Goal: Task Accomplishment & Management: Manage account settings

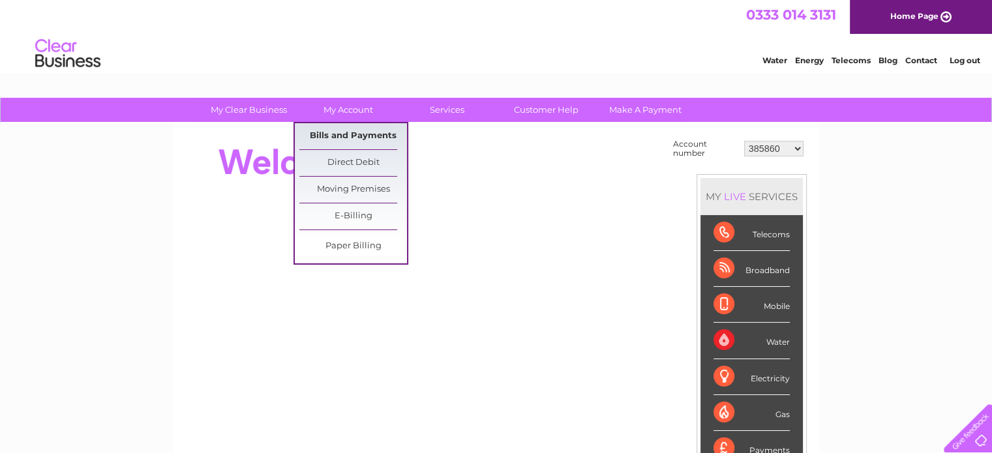
click at [355, 132] on link "Bills and Payments" at bounding box center [353, 136] width 108 height 26
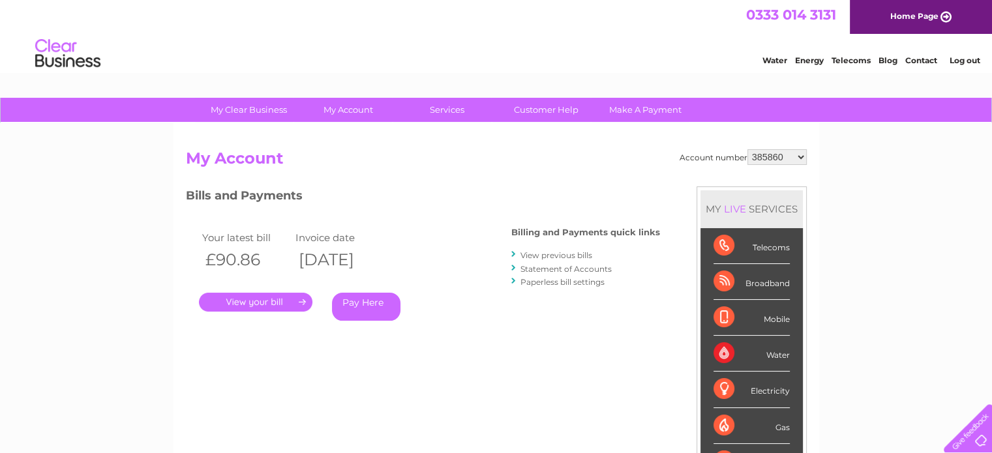
click at [256, 306] on link "." at bounding box center [255, 302] width 113 height 19
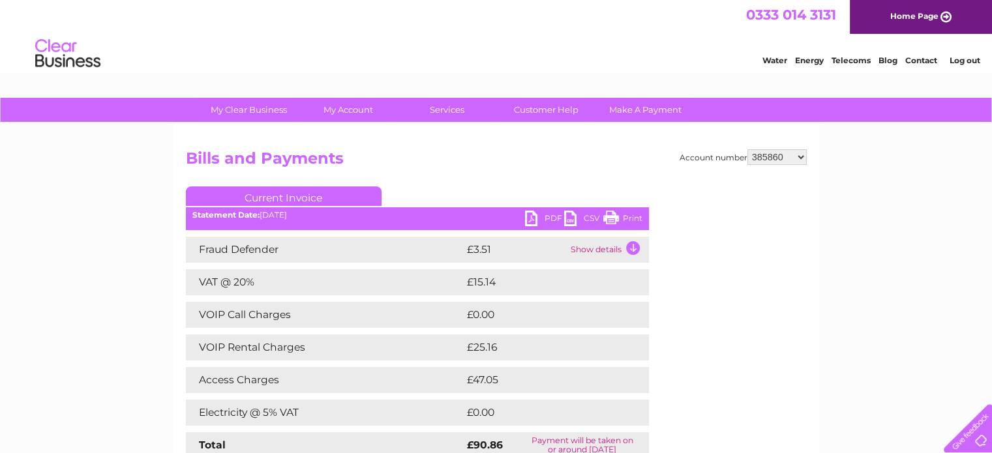
click at [544, 216] on link "PDF" at bounding box center [544, 220] width 39 height 19
